Goal: Task Accomplishment & Management: Manage account settings

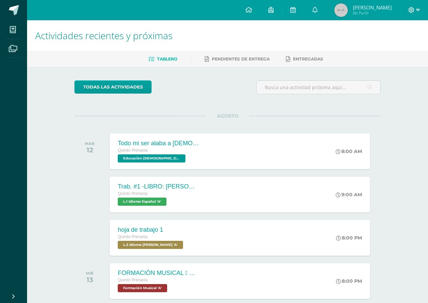
click at [418, 11] on icon at bounding box center [418, 10] width 4 height 2
click at [403, 49] on span "Cerrar sesión" at bounding box center [396, 46] width 30 height 6
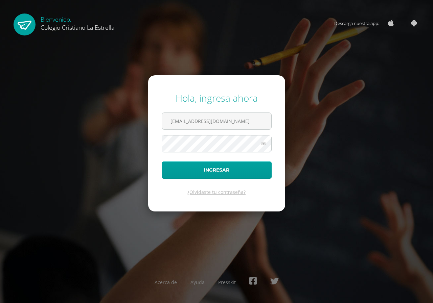
drag, startPoint x: 236, startPoint y: 119, endPoint x: 41, endPoint y: 124, distance: 194.9
click at [41, 124] on div "Hola, ingresa ahora [EMAIL_ADDRESS][DOMAIN_NAME] Ingresar ¿Olvidaste tu contras…" at bounding box center [216, 151] width 433 height 131
type input "[EMAIL_ADDRESS][DOMAIN_NAME]"
click at [228, 170] on button "Ingresar" at bounding box center [217, 170] width 110 height 17
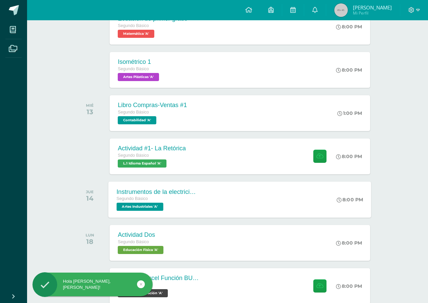
scroll to position [260, 0]
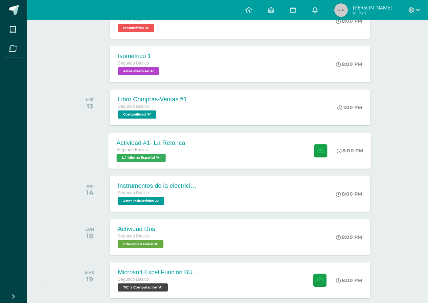
click at [198, 156] on div "Actividad #1- La Retórica Segundo Básico L.1 Idioma Español 'A' 8:00 PM Activid…" at bounding box center [240, 151] width 263 height 36
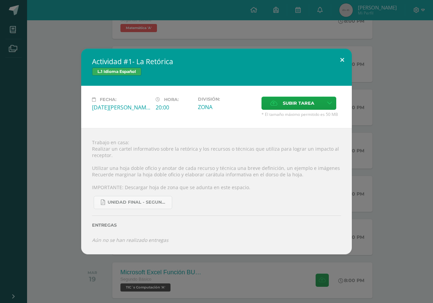
click at [343, 59] on button at bounding box center [341, 60] width 19 height 23
